Goal: Find specific page/section: Find specific page/section

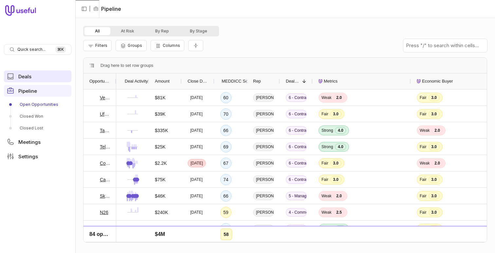
click at [33, 76] on link "Deals" at bounding box center [37, 76] width 67 height 12
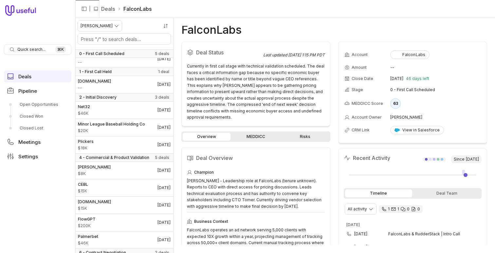
scroll to position [78, 0]
click at [136, 128] on span "$20K" at bounding box center [111, 129] width 67 height 5
